Goal: Browse casually

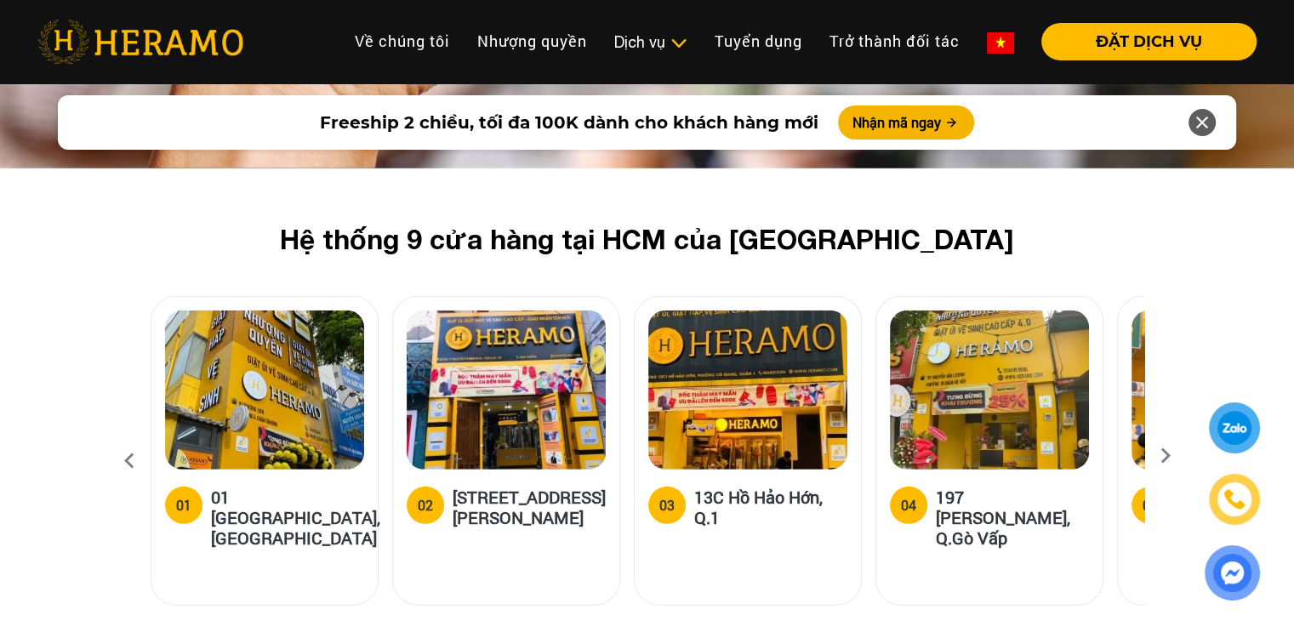
scroll to position [5018, 0]
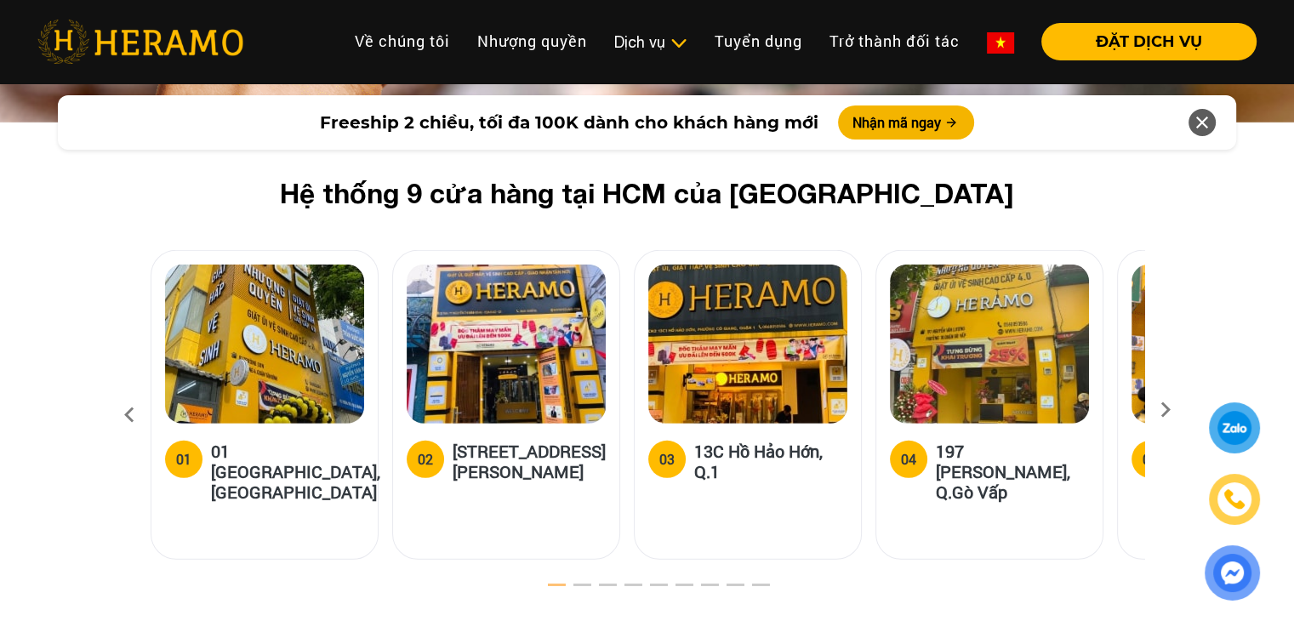
click at [1161, 410] on icon at bounding box center [1165, 415] width 31 height 11
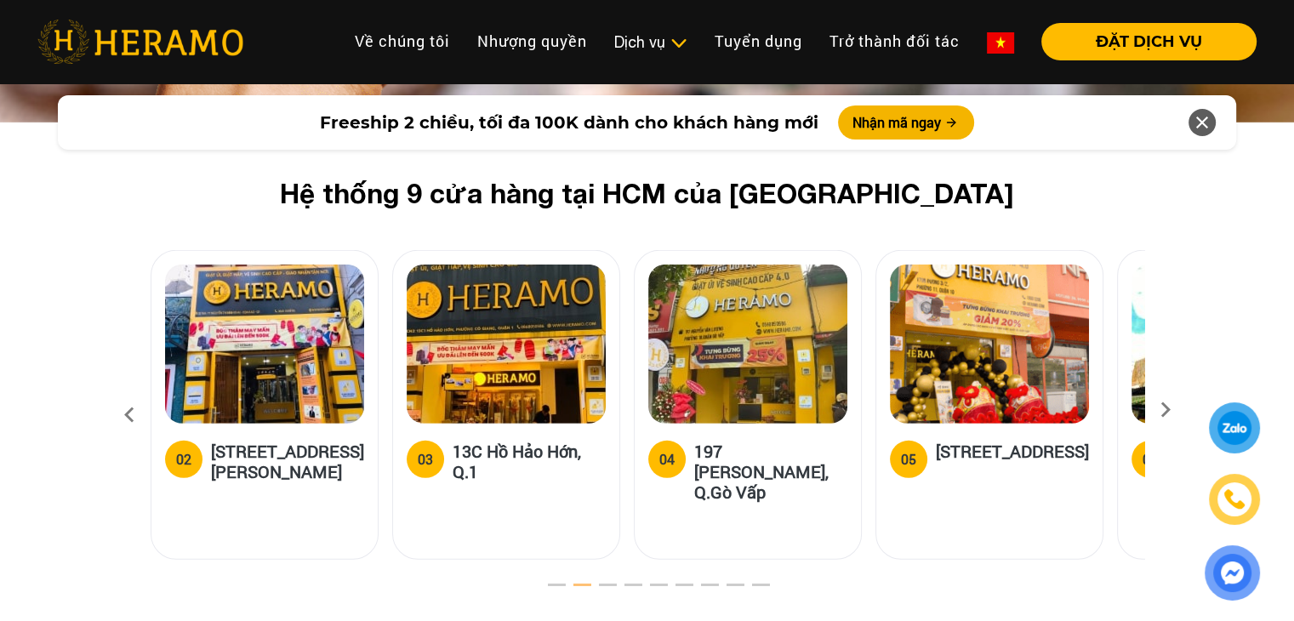
click at [1163, 410] on icon at bounding box center [1165, 415] width 31 height 11
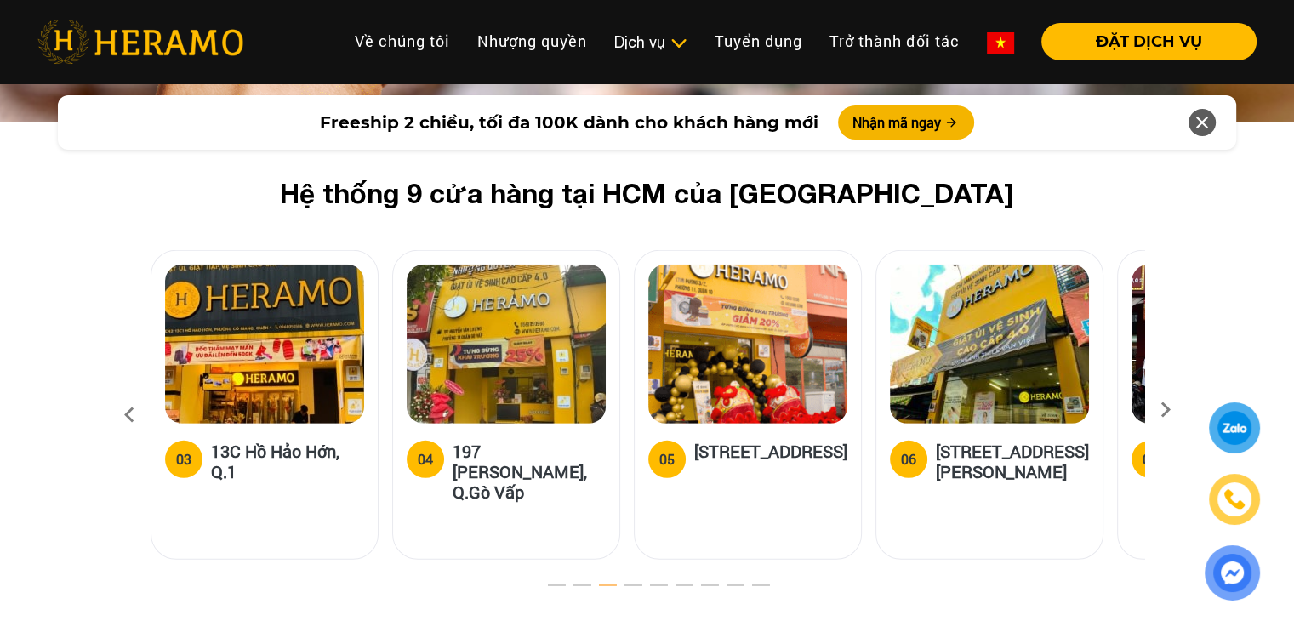
click at [1163, 410] on icon at bounding box center [1165, 415] width 31 height 11
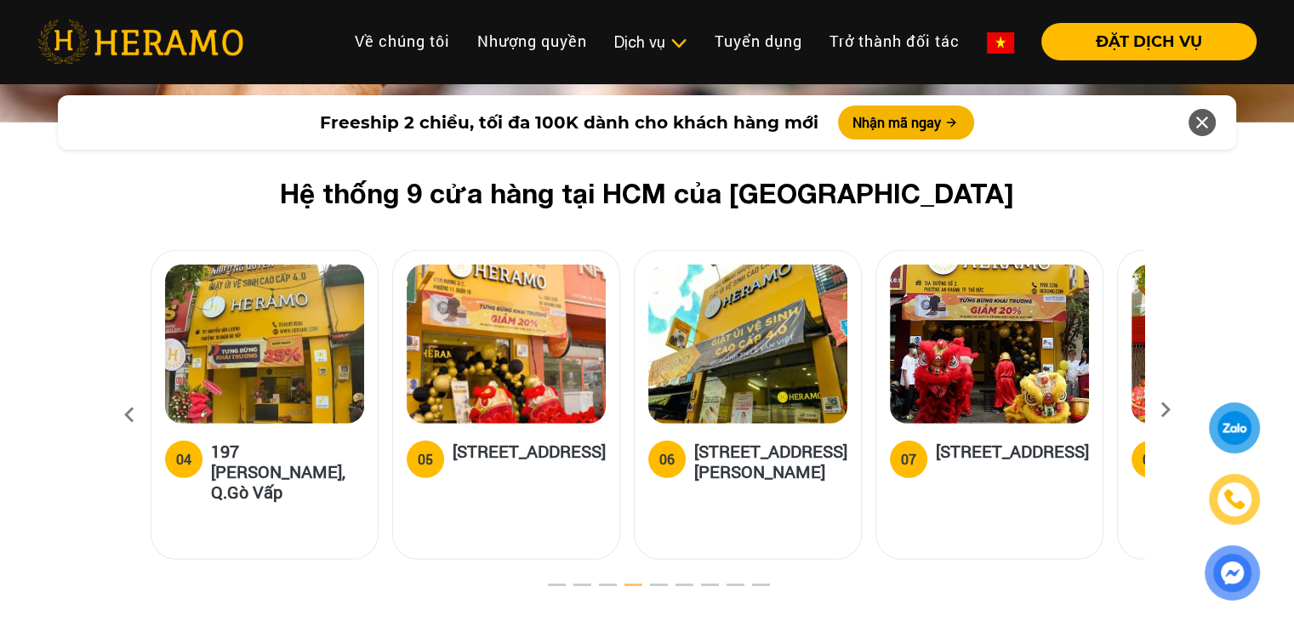
click at [1163, 410] on icon at bounding box center [1165, 415] width 31 height 11
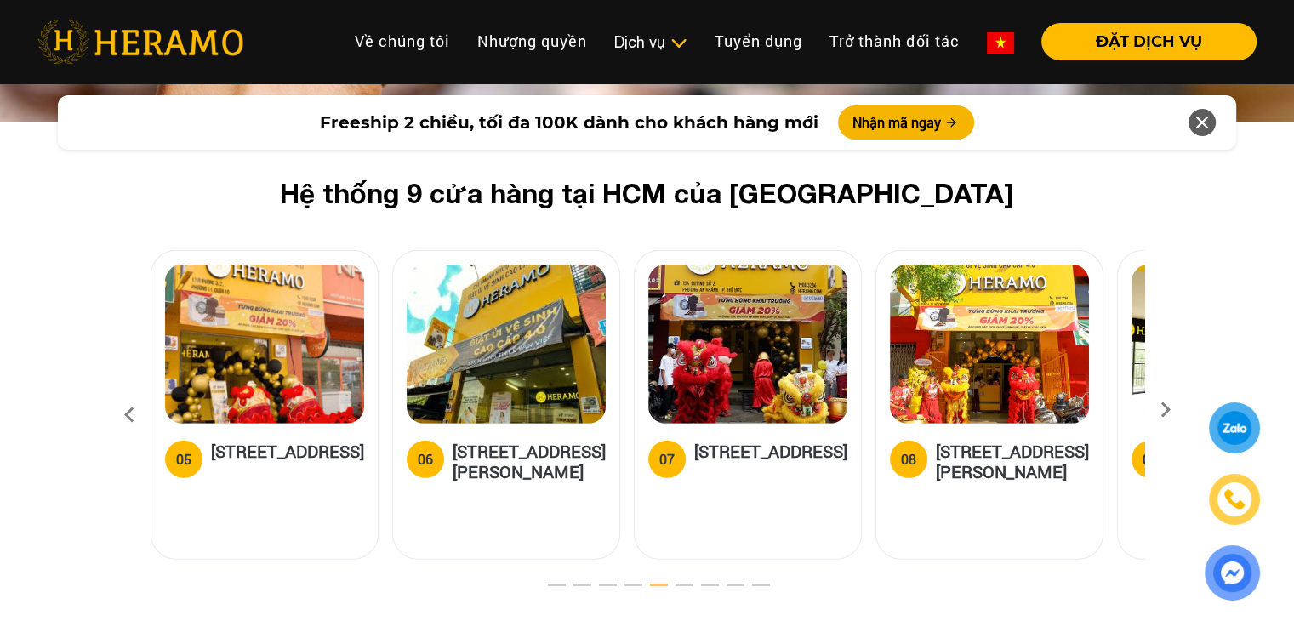
click at [1163, 410] on icon at bounding box center [1165, 415] width 31 height 11
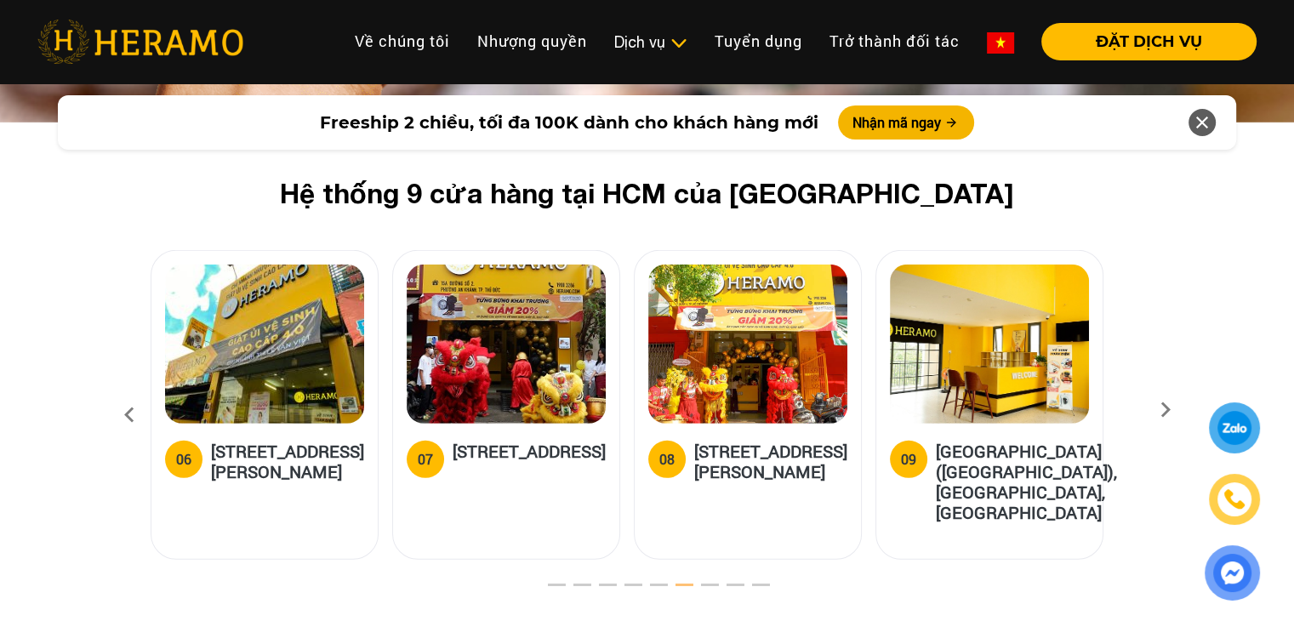
click at [1163, 410] on icon at bounding box center [1165, 415] width 31 height 11
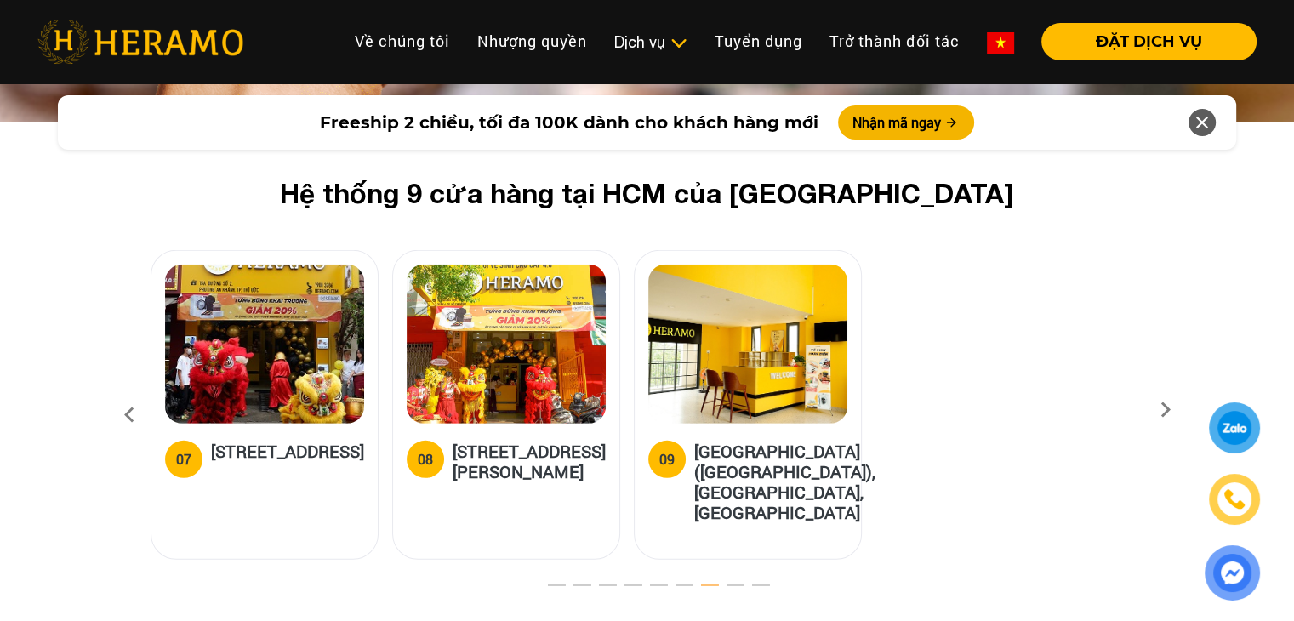
click at [1163, 410] on icon at bounding box center [1165, 415] width 31 height 11
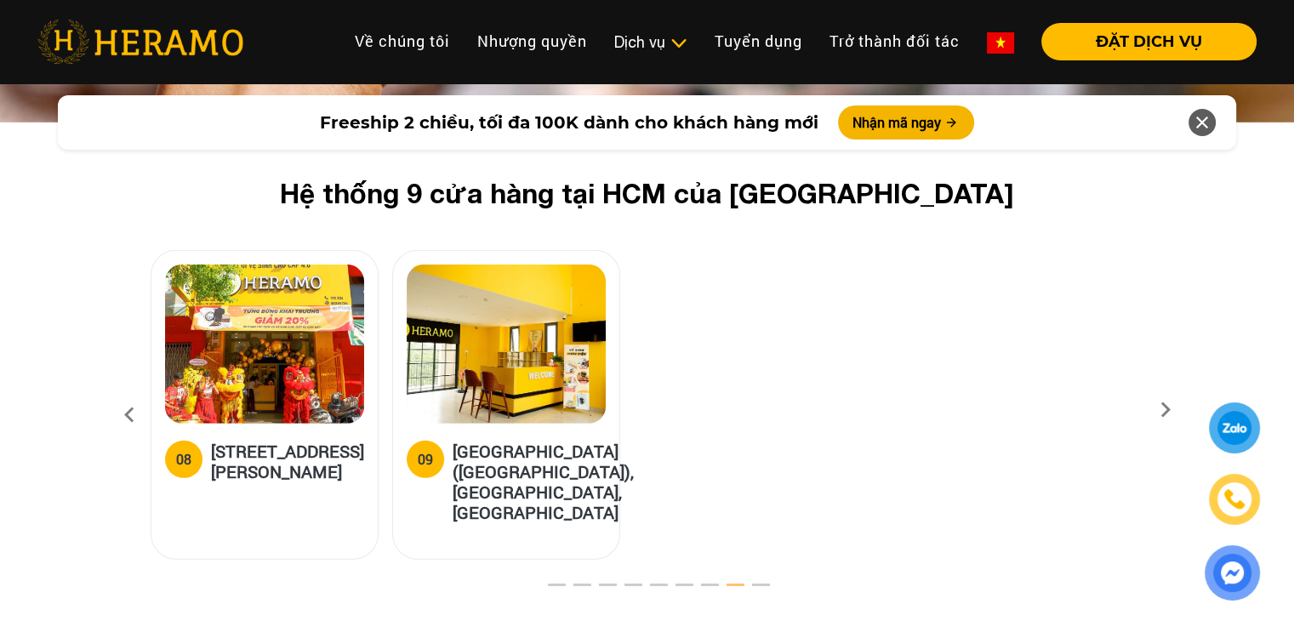
click at [1163, 410] on icon at bounding box center [1165, 415] width 31 height 11
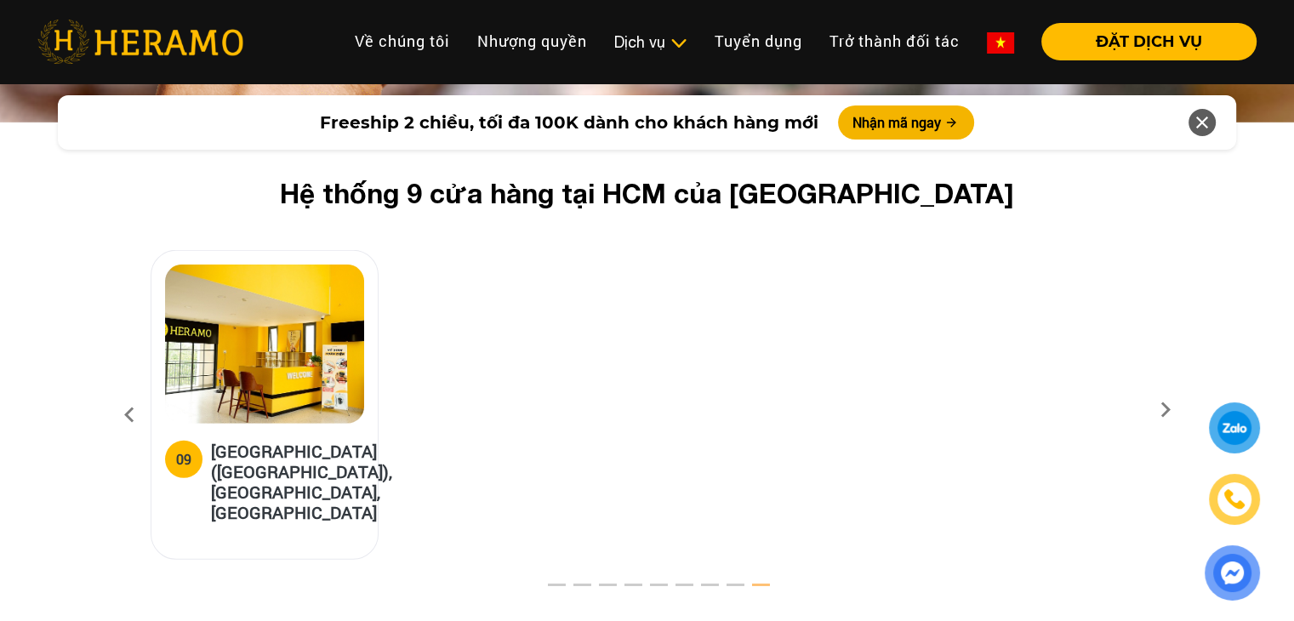
click at [1163, 410] on icon at bounding box center [1165, 415] width 31 height 11
